Goal: Check status: Check status

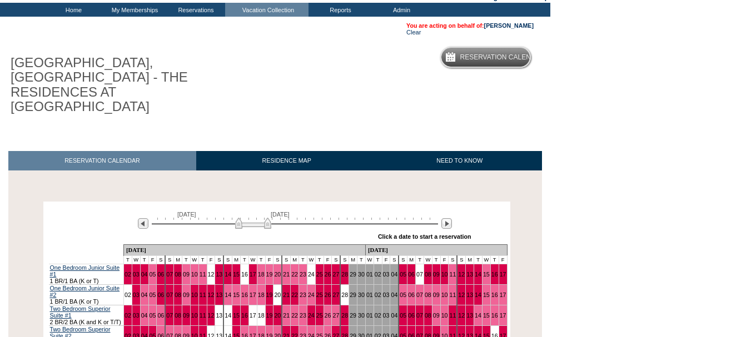
scroll to position [111, 0]
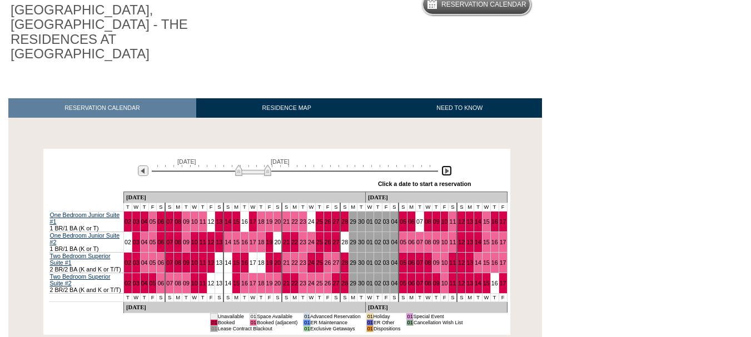
click at [450, 166] on img at bounding box center [446, 171] width 11 height 11
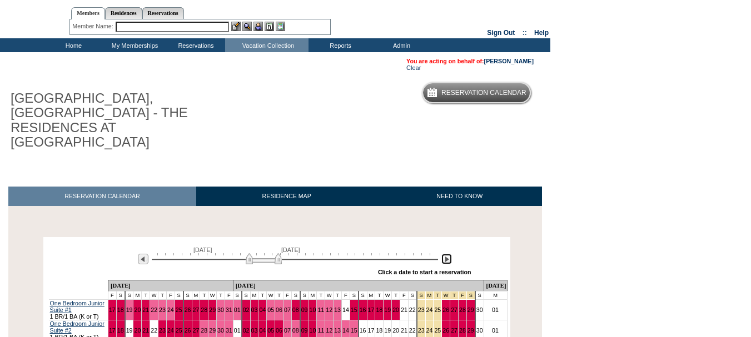
scroll to position [0, 0]
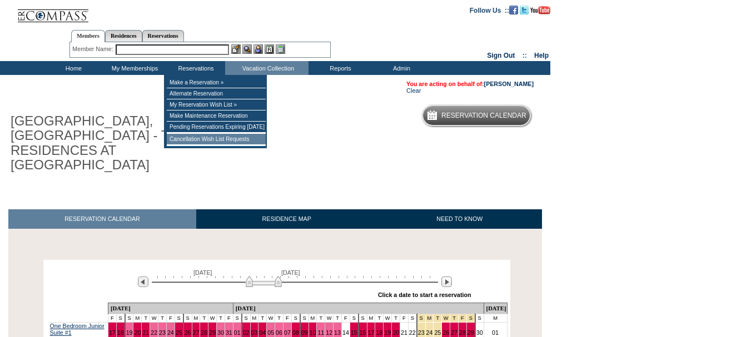
click at [216, 142] on td "Cancellation Wish List Requests" at bounding box center [216, 139] width 99 height 11
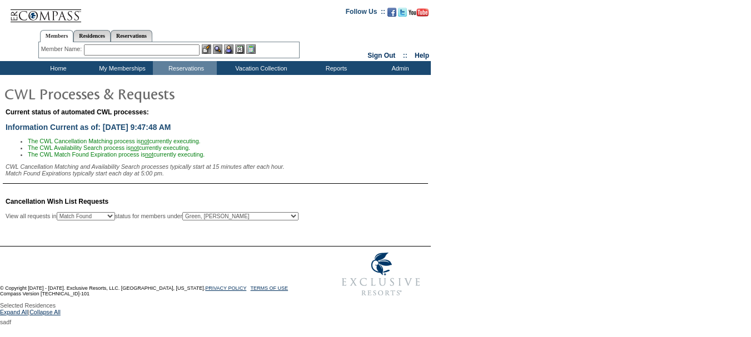
select select "50"
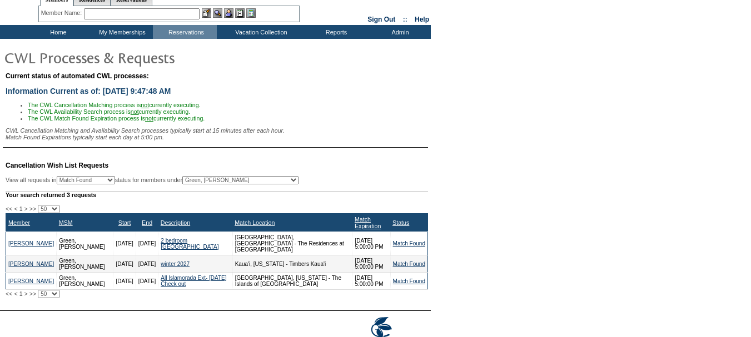
scroll to position [56, 0]
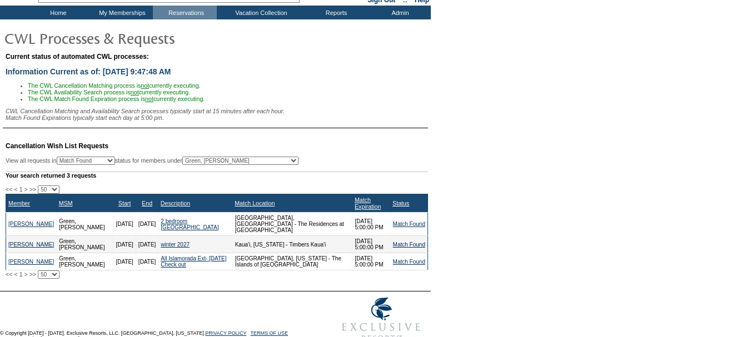
click at [411, 236] on td "Match Found" at bounding box center [408, 224] width 37 height 23
click at [411, 227] on link "Match Found" at bounding box center [409, 224] width 32 height 6
